Goal: Find specific fact: Find specific fact

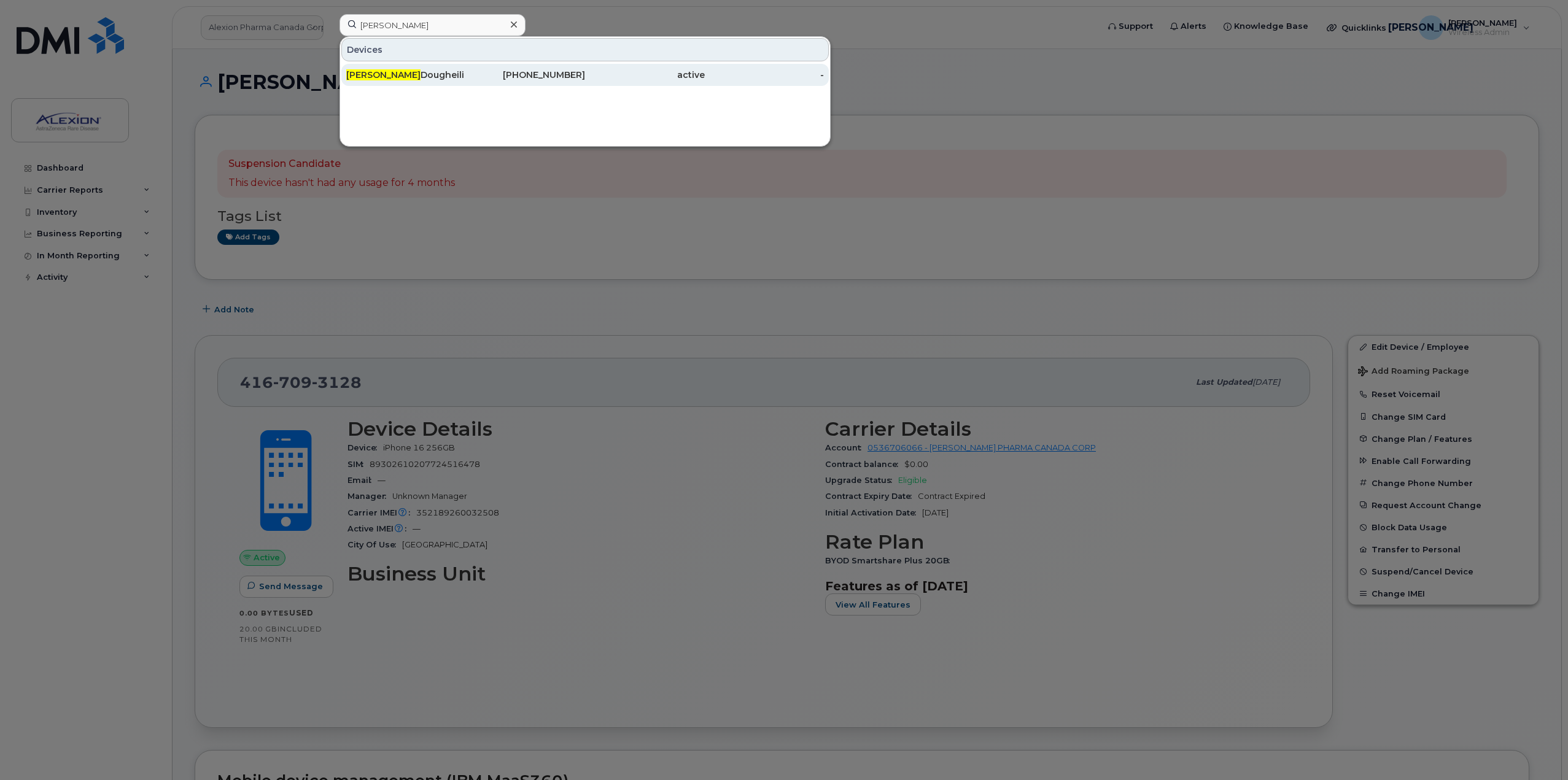
type input "sadika"
click at [489, 80] on div "365-292-8161" at bounding box center [526, 75] width 120 height 13
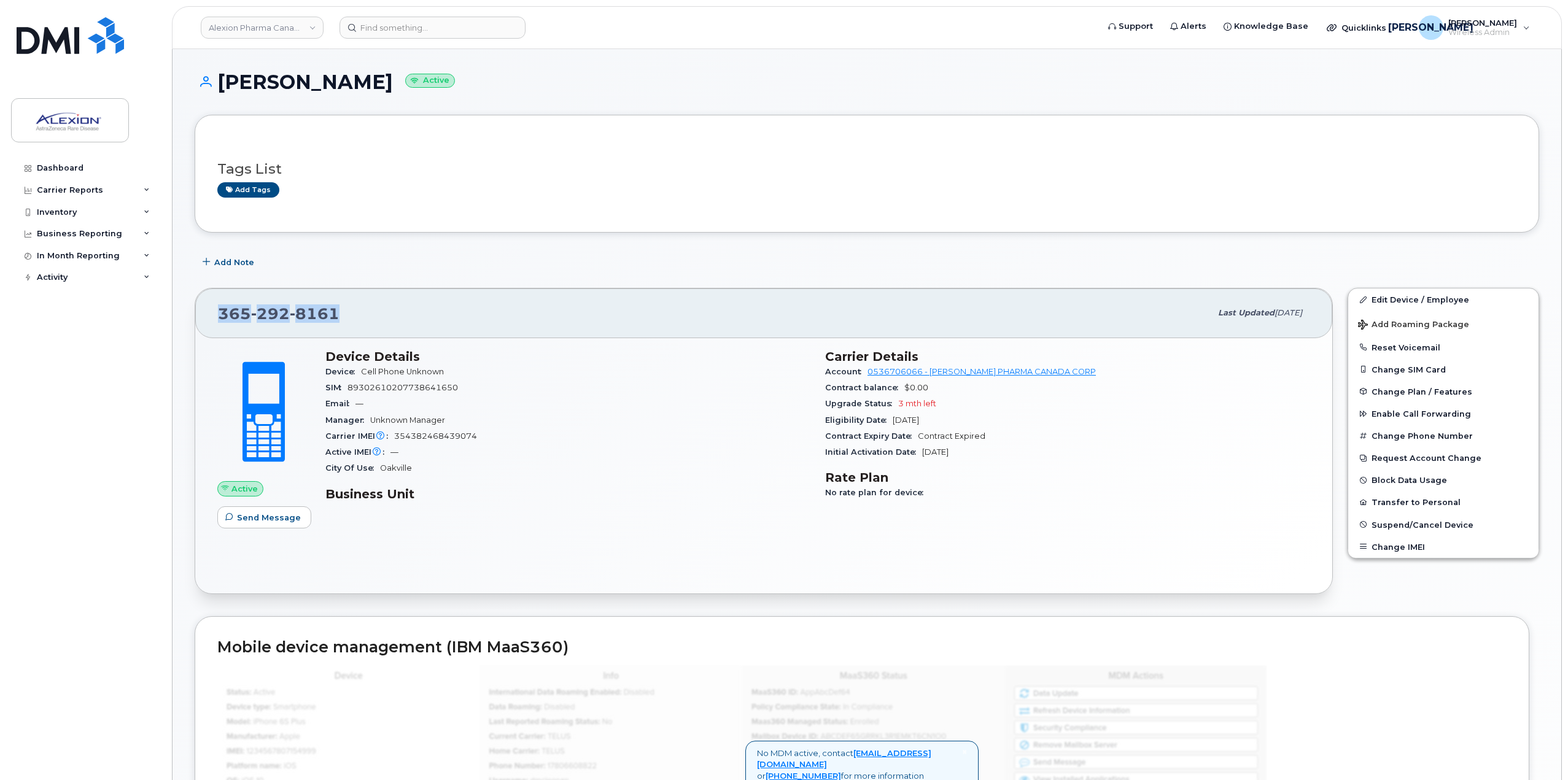
drag, startPoint x: 348, startPoint y: 309, endPoint x: 216, endPoint y: 303, distance: 132.1
click at [216, 303] on div "[PHONE_NUMBER] Last updated [DATE]" at bounding box center [764, 313] width 1137 height 49
copy span "[PHONE_NUMBER]"
